Goal: Task Accomplishment & Management: Manage account settings

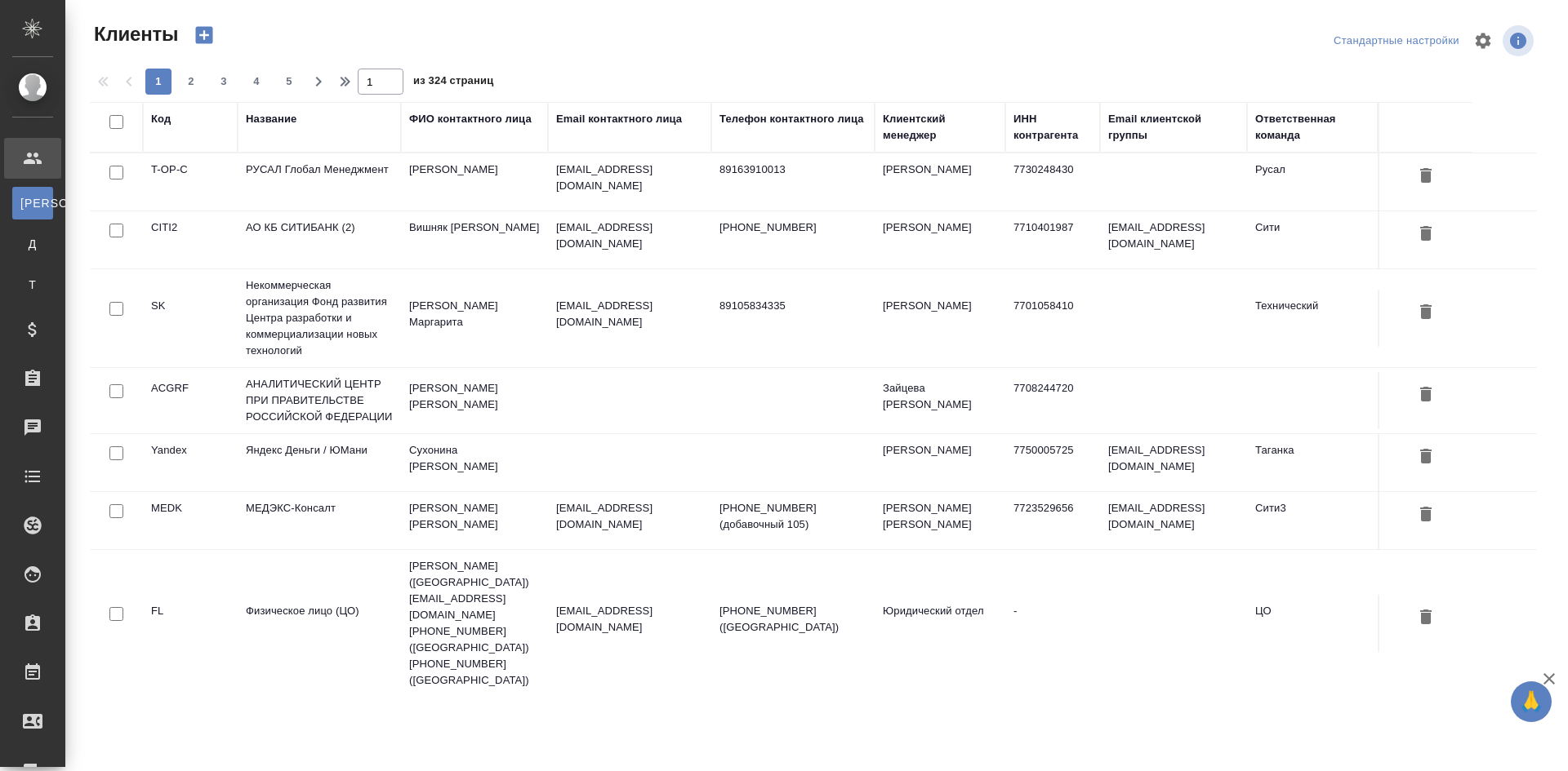
select select "RU"
click at [61, 443] on link "0 Чаты" at bounding box center [32, 427] width 57 height 41
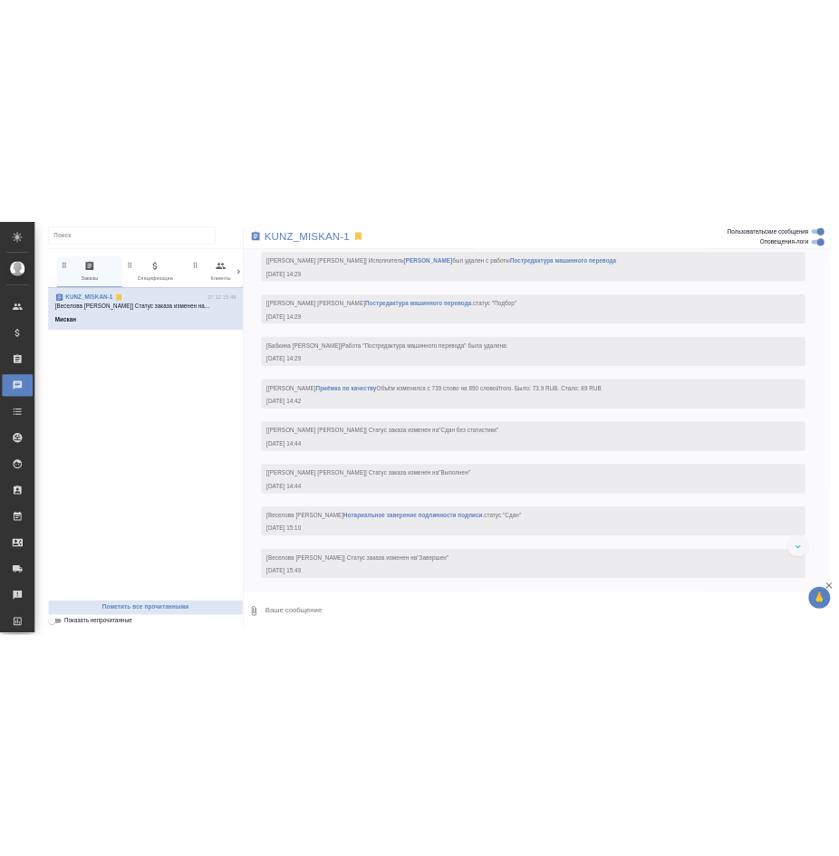
scroll to position [40105, 0]
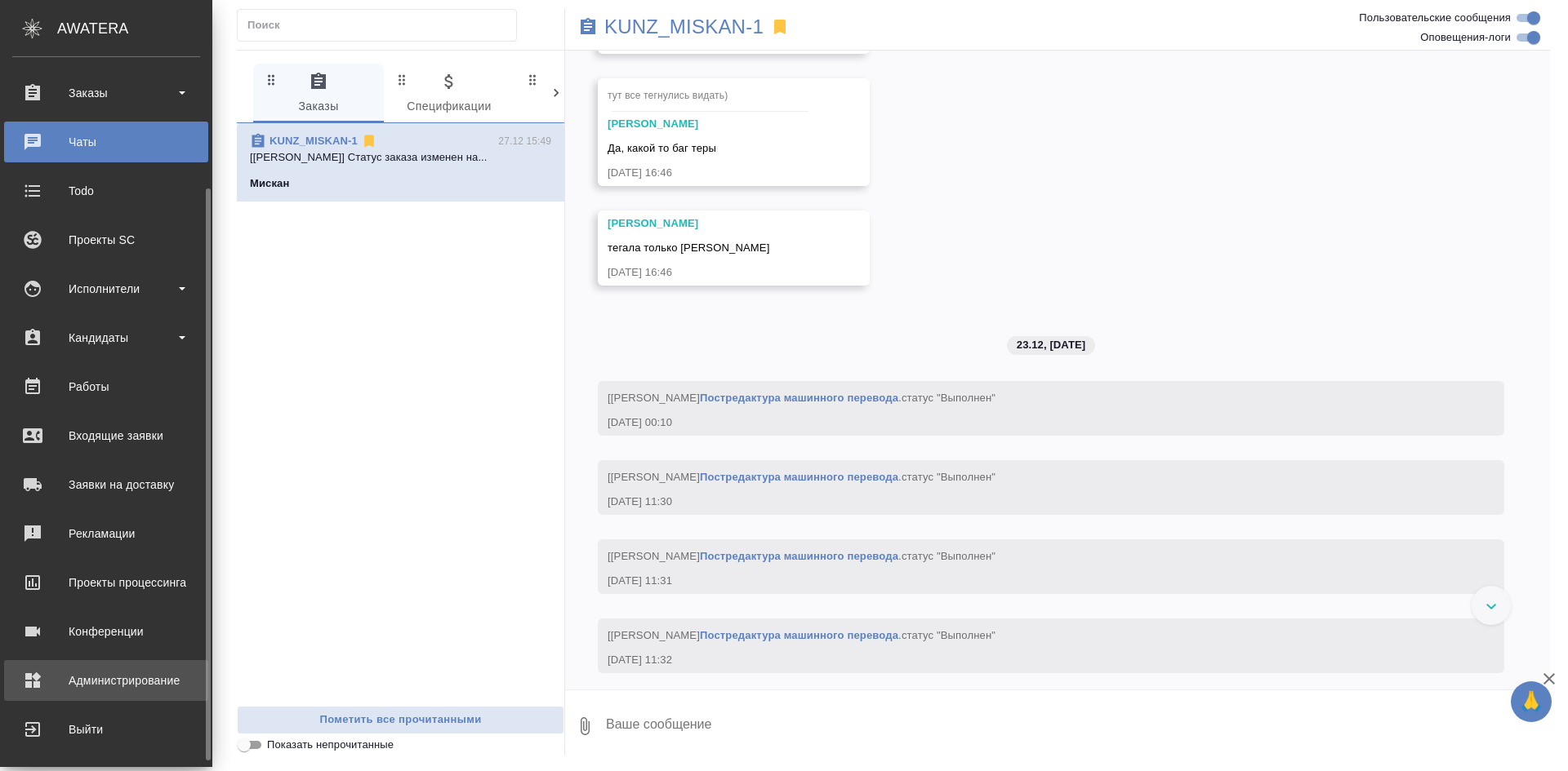
scroll to position [170, 0]
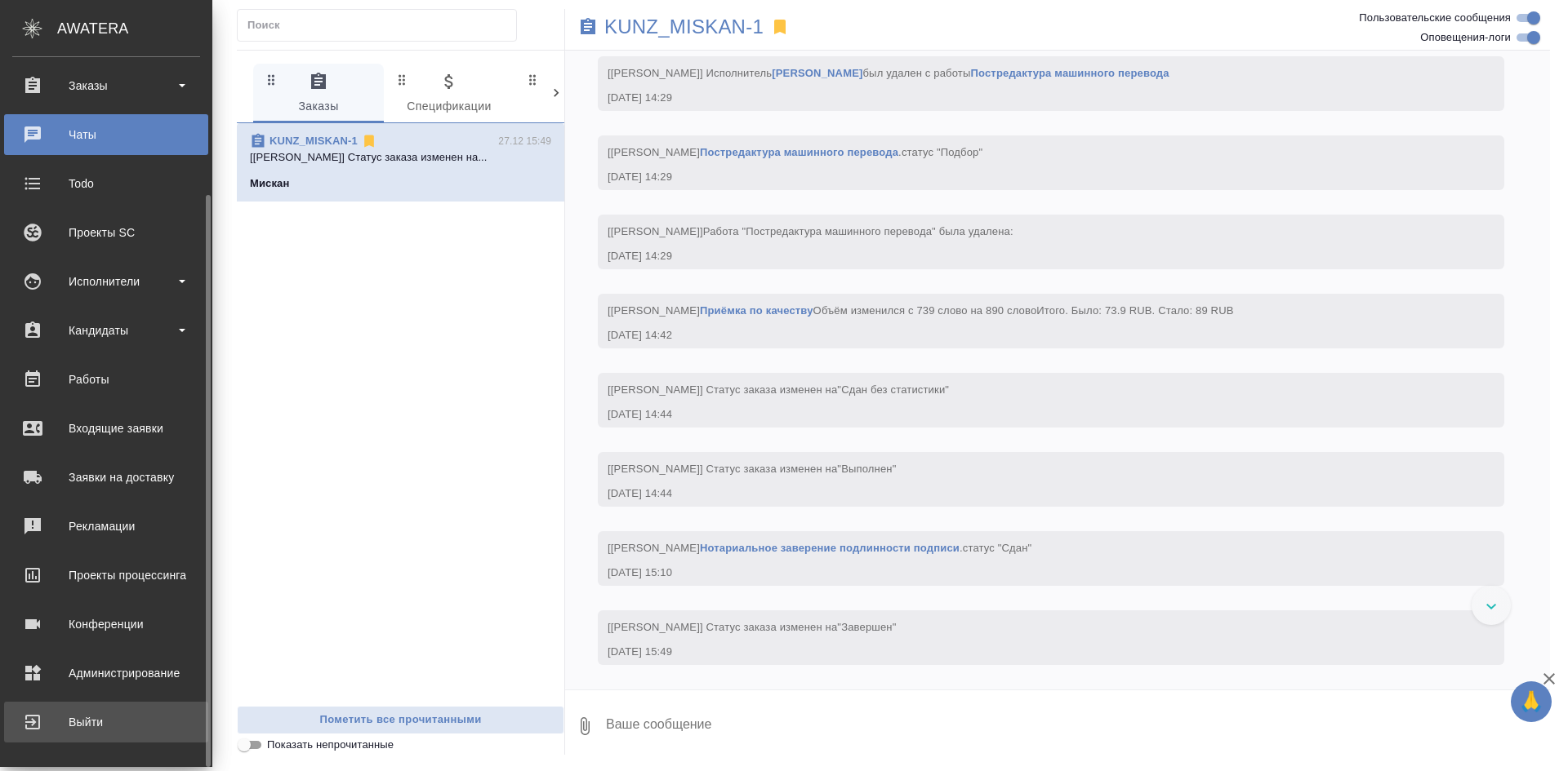
click at [60, 719] on div "Выйти" at bounding box center [106, 721] width 187 height 24
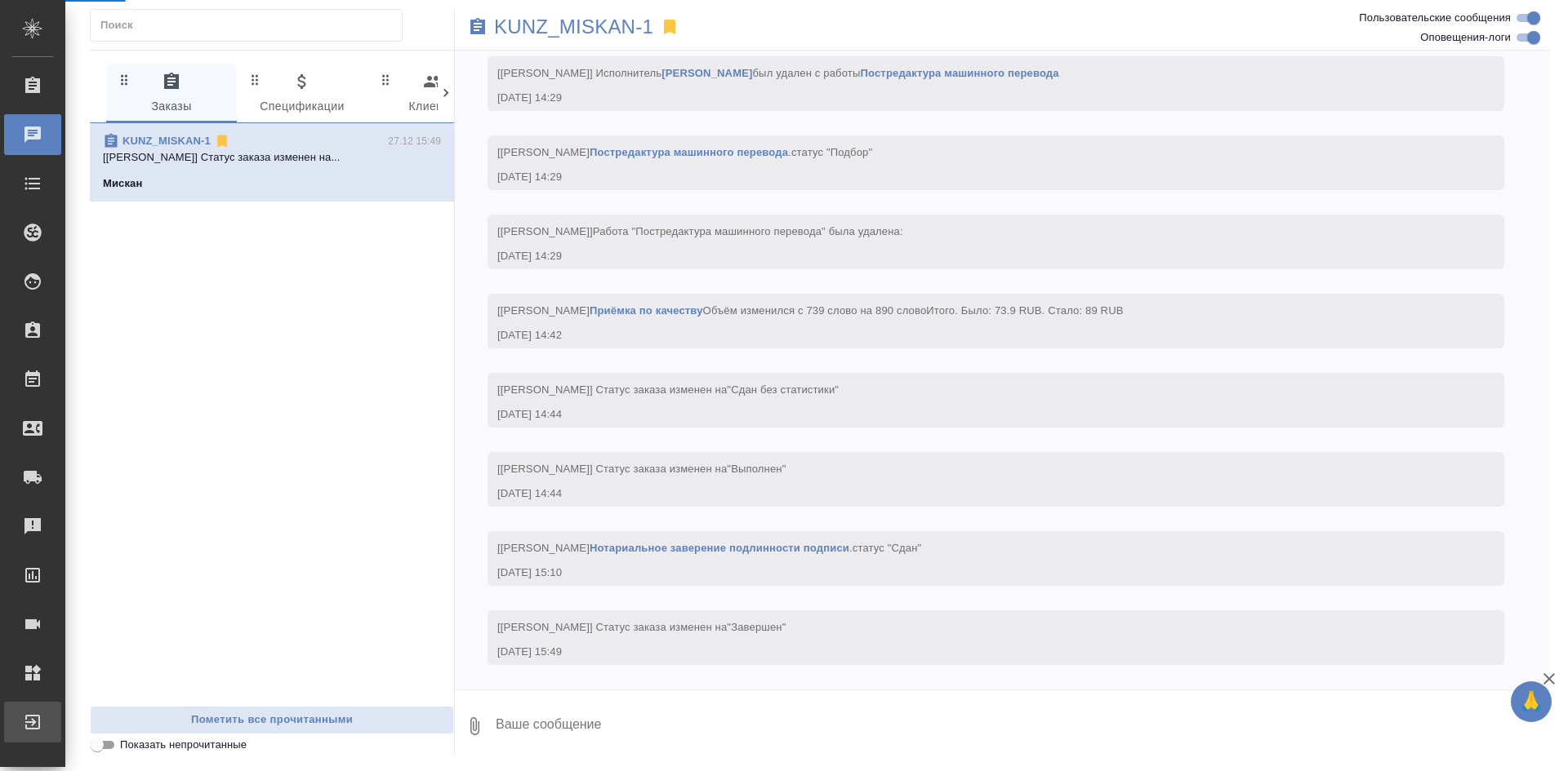
scroll to position [31892, 0]
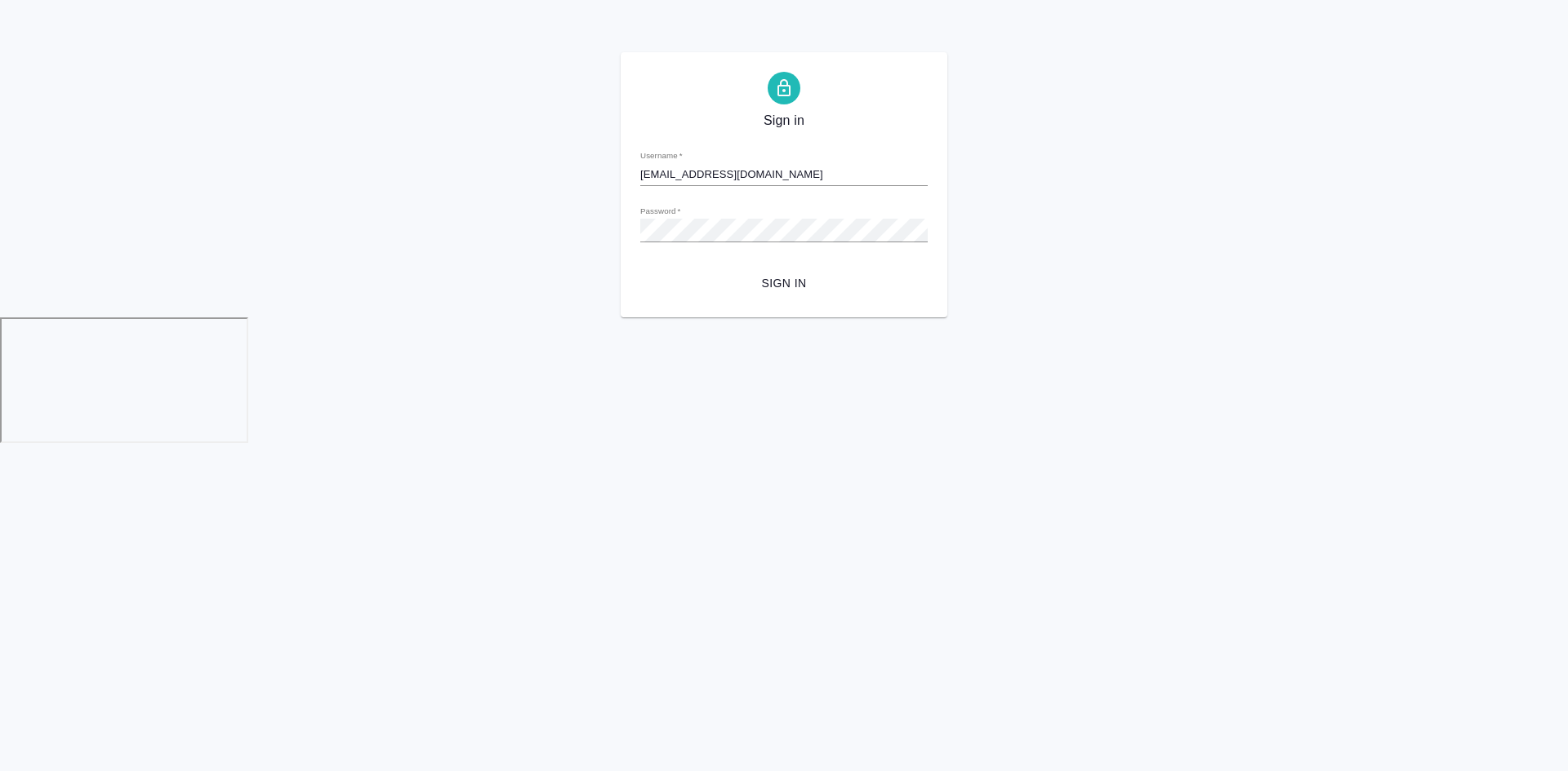
click at [838, 172] on input "m.chepelev@awatera.com" at bounding box center [783, 174] width 287 height 23
type input "r_pm@awatera.com"
click at [769, 295] on button "Sign in" at bounding box center [783, 284] width 287 height 31
